Goal: Book appointment/travel/reservation

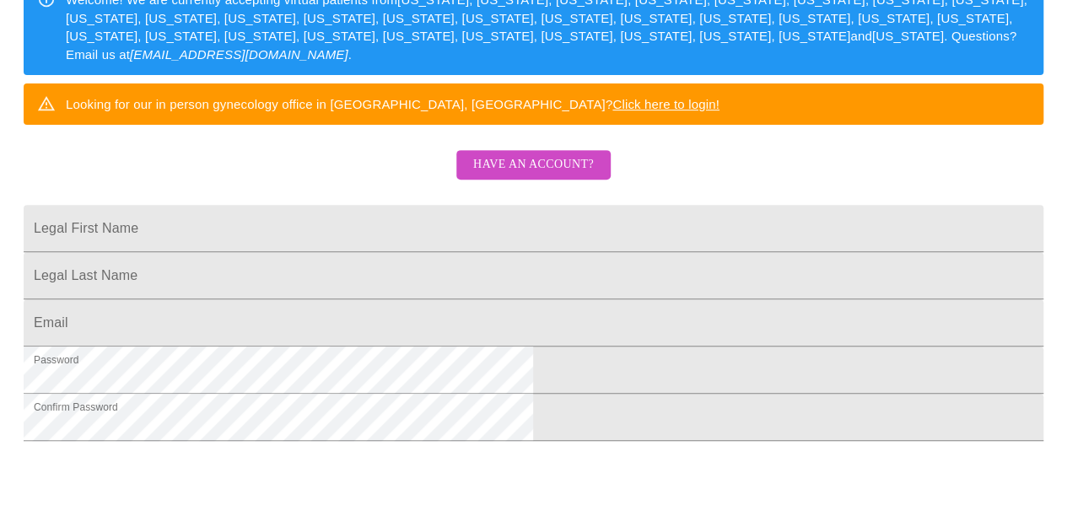
scroll to position [300, 0]
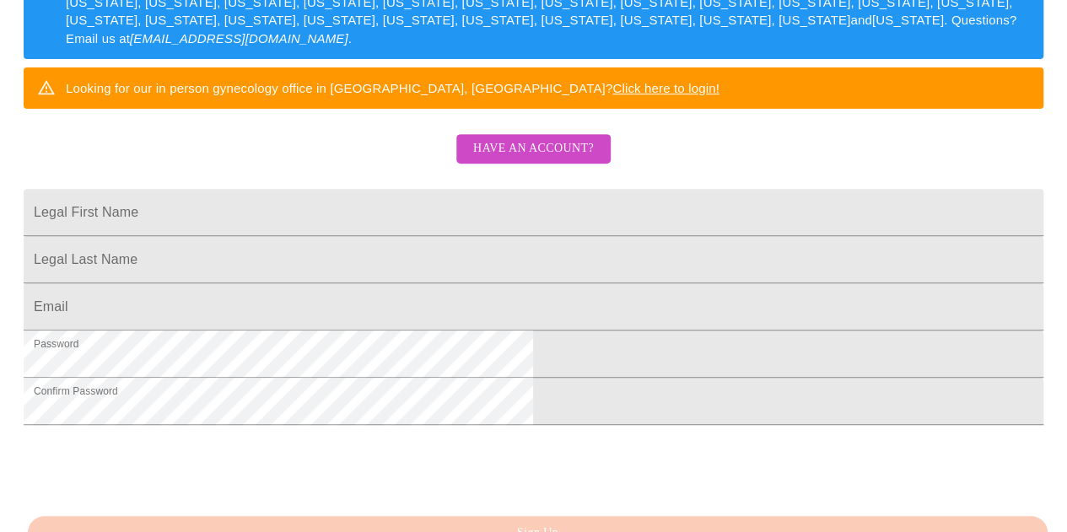
click at [572, 159] on span "Have an account?" at bounding box center [533, 148] width 121 height 21
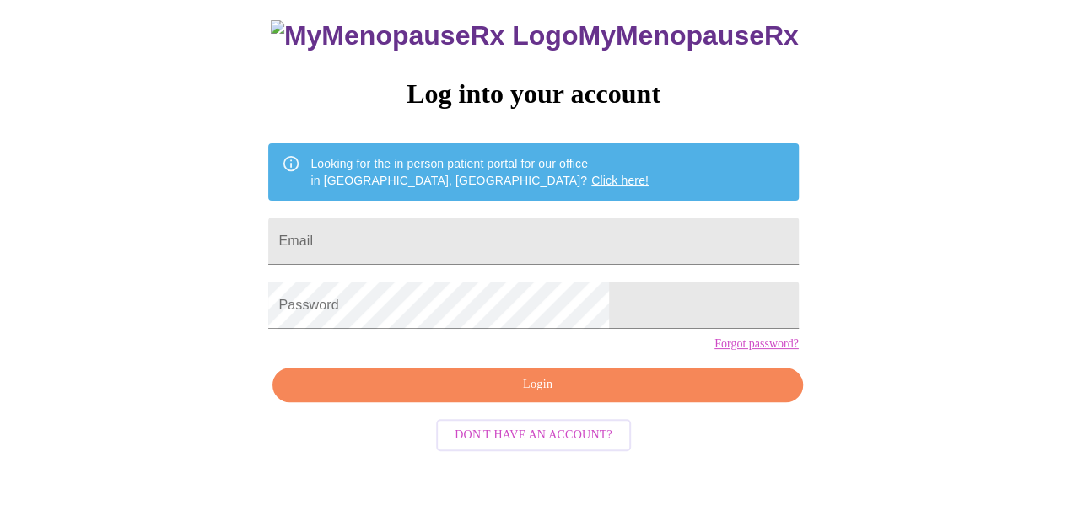
scroll to position [75, 0]
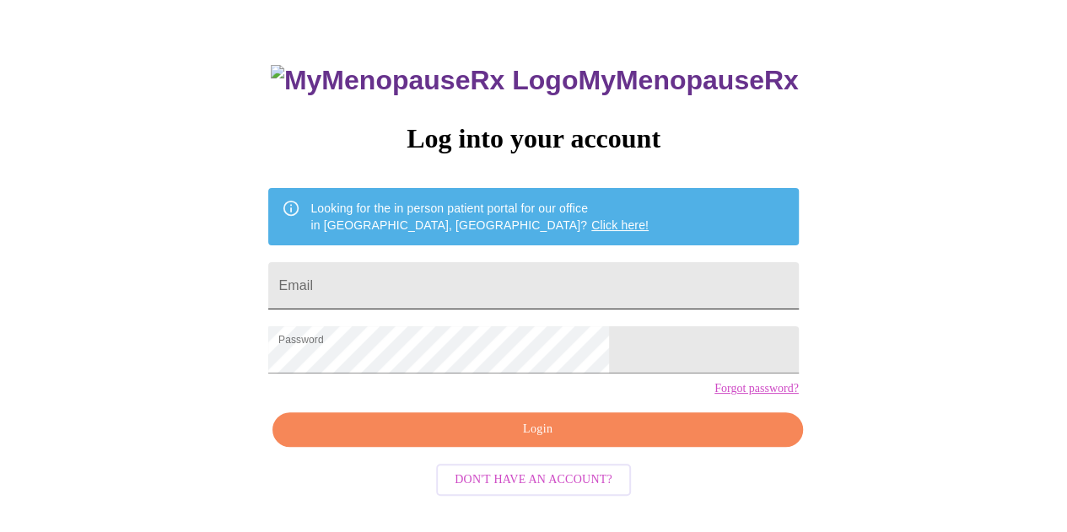
click at [531, 277] on input "Email" at bounding box center [533, 285] width 530 height 47
type input "[EMAIL_ADDRESS][DOMAIN_NAME]"
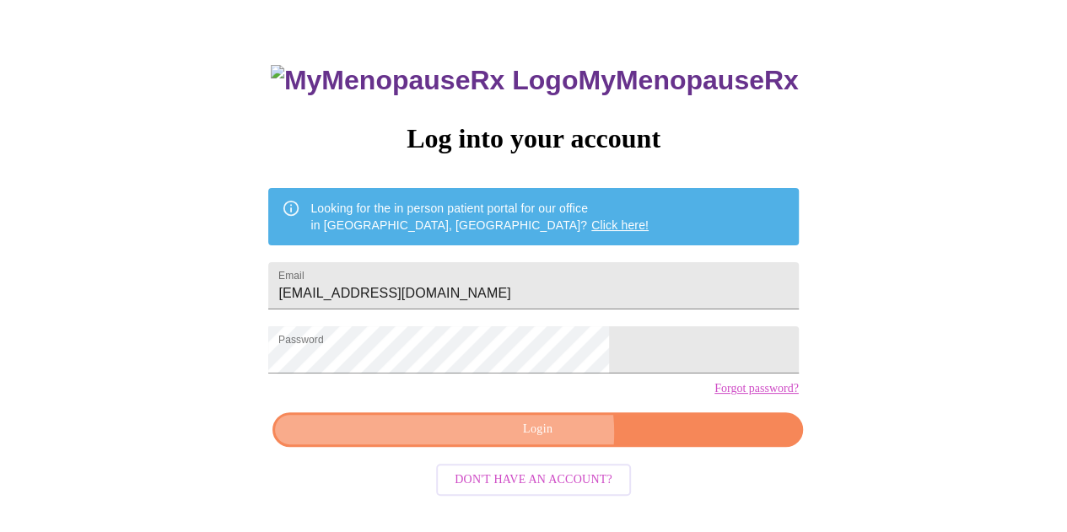
click at [533, 440] on span "Login" at bounding box center [537, 429] width 491 height 21
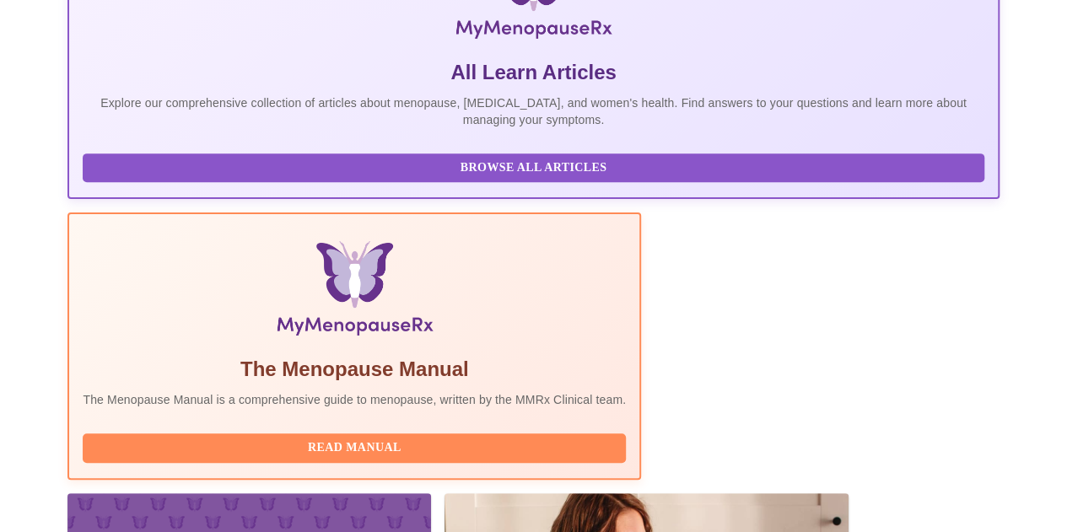
scroll to position [390, 0]
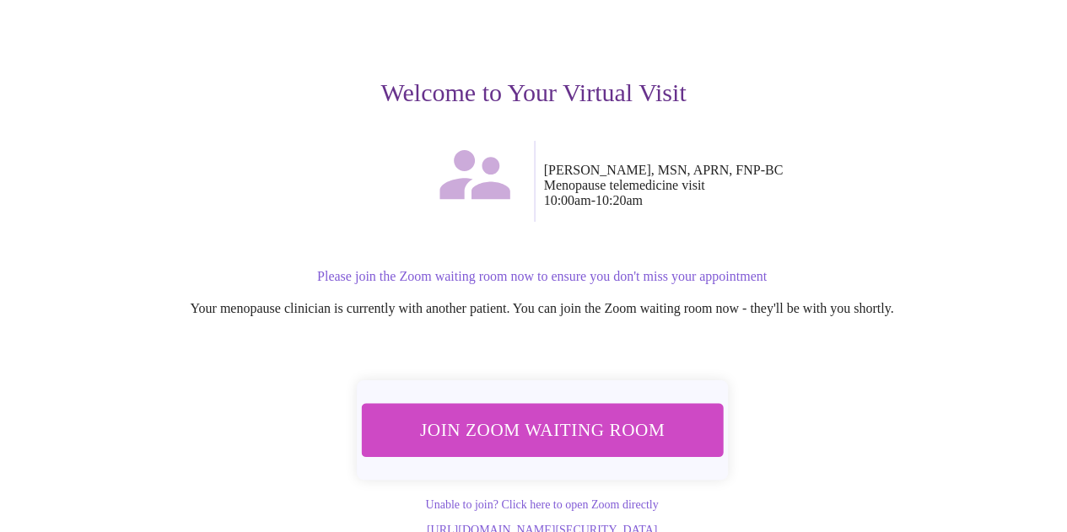
scroll to position [170, 0]
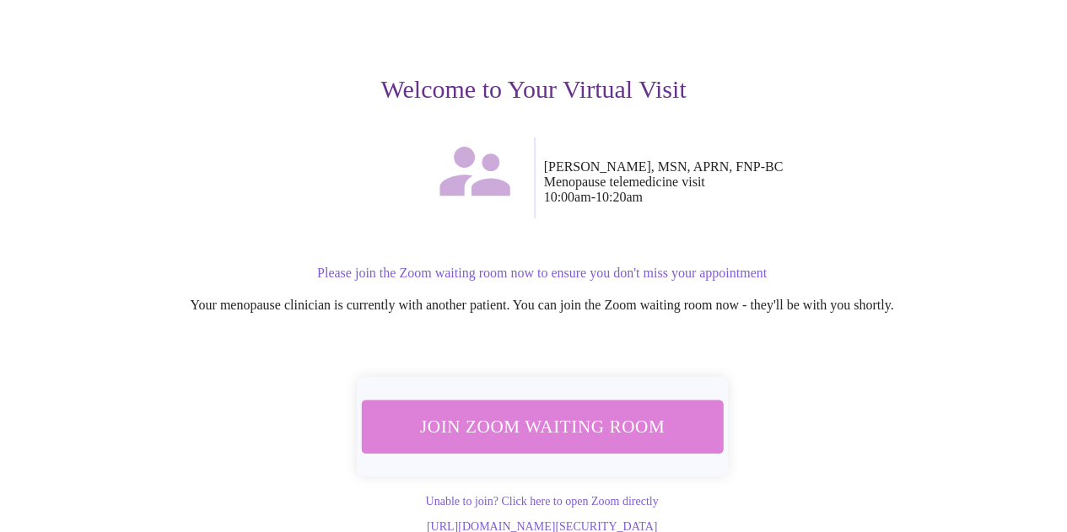
click at [601, 411] on span "Join Zoom Waiting Room" at bounding box center [541, 426] width 317 height 31
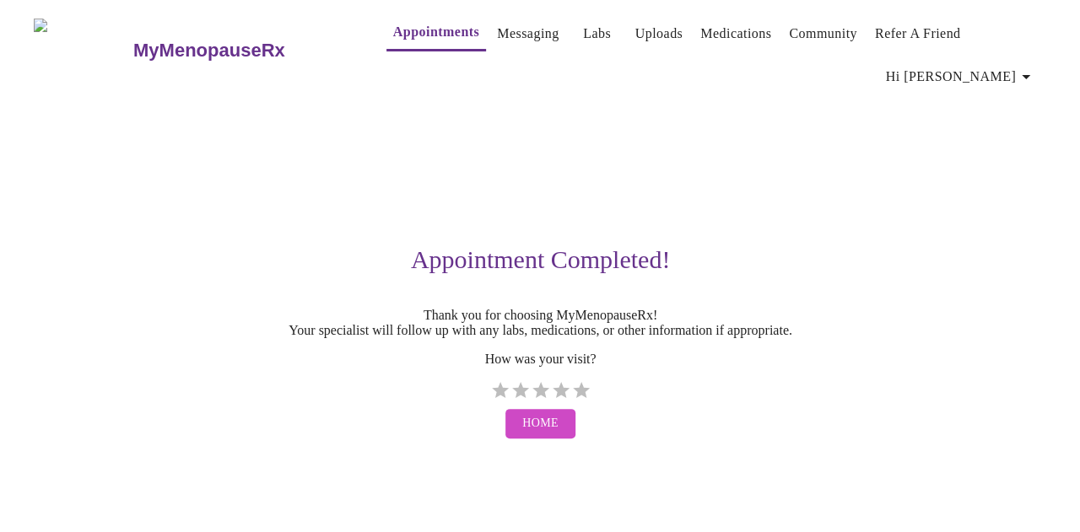
scroll to position [0, 0]
